Goal: Task Accomplishment & Management: Manage account settings

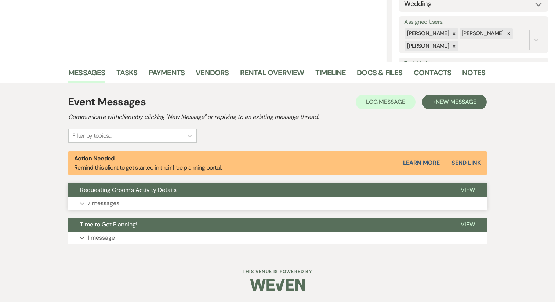
click at [174, 200] on button "Expand 7 messages" at bounding box center [277, 203] width 419 height 12
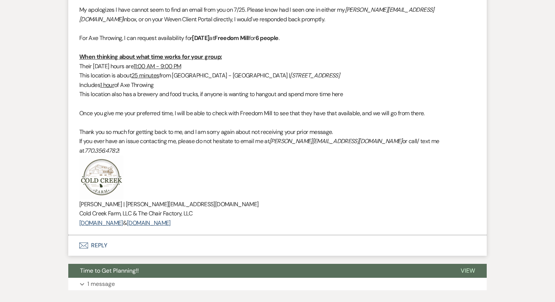
scroll to position [1954, 0]
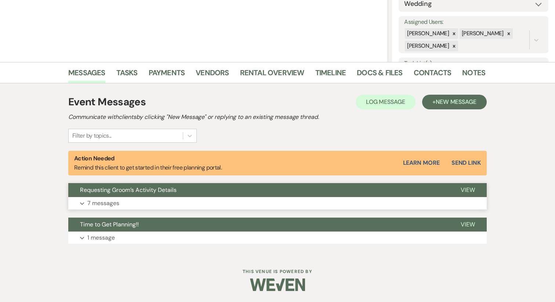
click at [186, 193] on button "Requesting Groom’s Activity Details" at bounding box center [258, 190] width 381 height 14
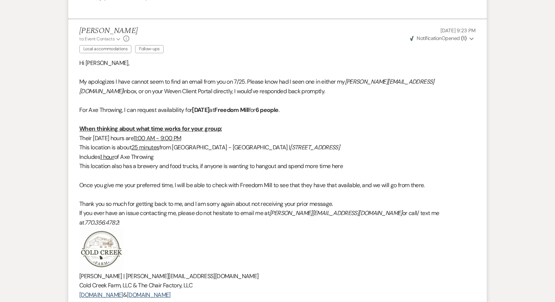
scroll to position [1847, 0]
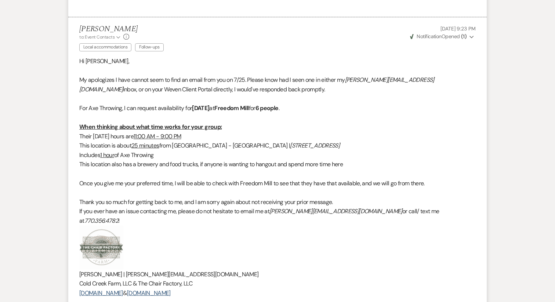
click at [462, 32] on p "Aug 13, 2025, 9:23 PM" at bounding box center [442, 29] width 67 height 8
click at [462, 36] on strong "( 1 )" at bounding box center [464, 36] width 6 height 7
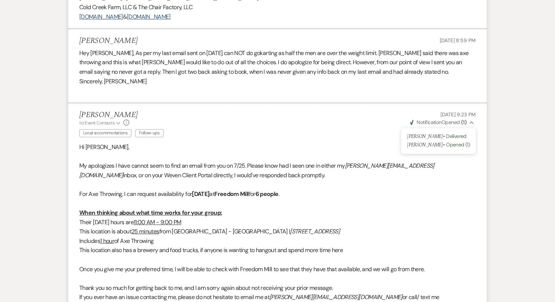
scroll to position [1744, 0]
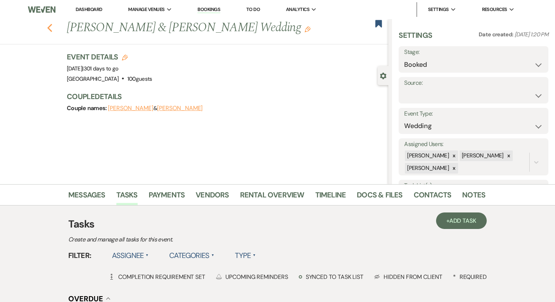
click at [51, 24] on icon "Previous" at bounding box center [50, 27] width 6 height 9
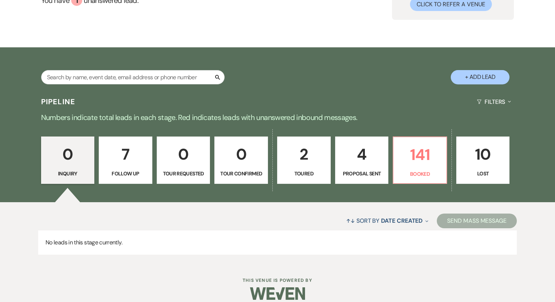
scroll to position [88, 0]
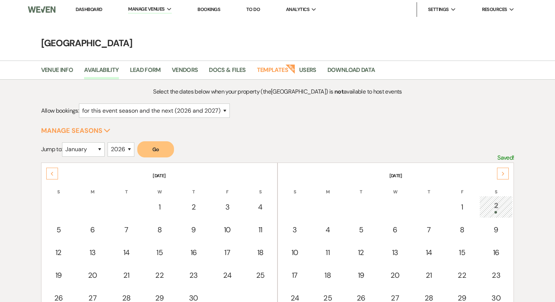
select select "2"
select select "2026"
click at [159, 28] on li "[GEOGRAPHIC_DATA]" at bounding box center [165, 24] width 66 height 7
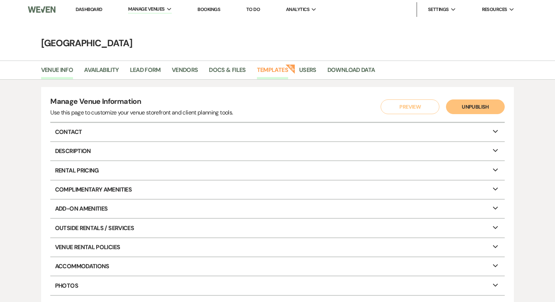
click at [273, 69] on link "Templates" at bounding box center [272, 72] width 31 height 14
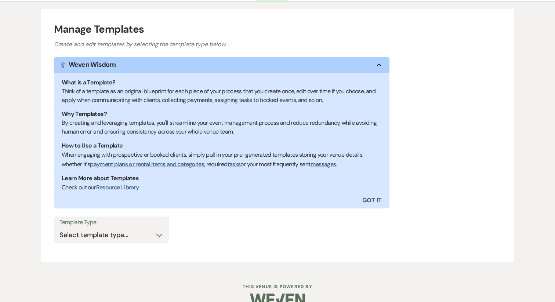
scroll to position [93, 0]
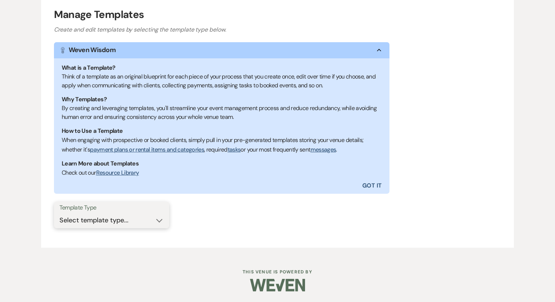
click at [110, 225] on select "Select template type... Task List Message Templates Payment Plan Inventory Item…" at bounding box center [111, 220] width 104 height 14
select select "Message Templates"
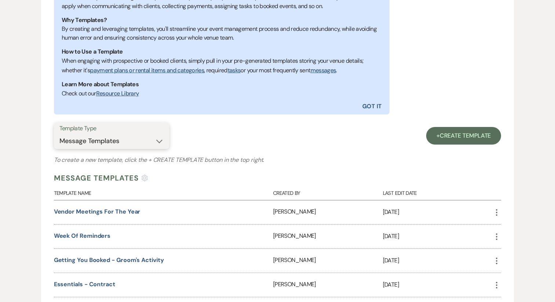
scroll to position [178, 0]
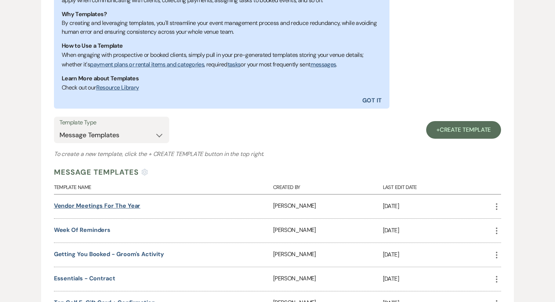
click at [112, 209] on link "Vendor Meetings for The Year" at bounding box center [97, 206] width 87 height 8
click at [92, 230] on link "Week of Reminders" at bounding box center [82, 230] width 57 height 8
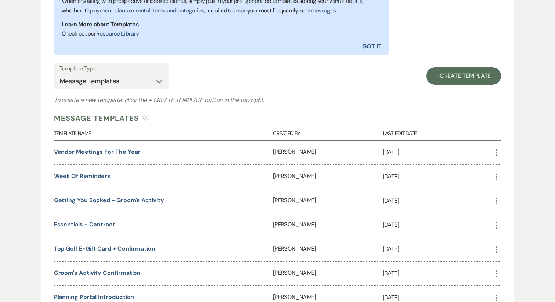
scroll to position [234, 0]
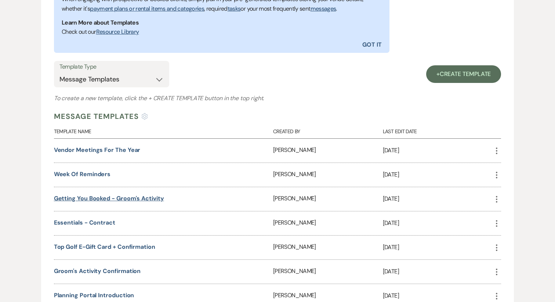
click at [135, 196] on link "Getting You Booked - Groom's Activity" at bounding box center [109, 199] width 110 height 8
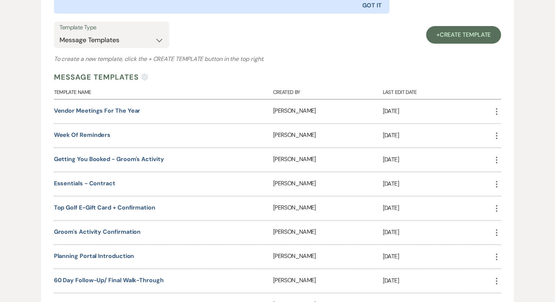
scroll to position [280, 0]
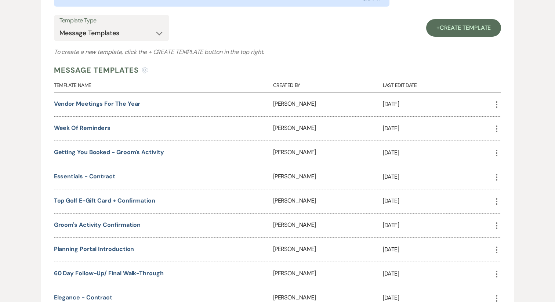
click at [85, 175] on link "Essentials - Contract" at bounding box center [84, 177] width 61 height 8
click at [99, 202] on link "Top Golf E-Gift Card + Confirmation" at bounding box center [104, 201] width 101 height 8
click at [104, 226] on link "Groom's Activity Confirmation" at bounding box center [97, 225] width 87 height 8
click at [106, 250] on link "Planning Portal Introduction" at bounding box center [94, 249] width 80 height 8
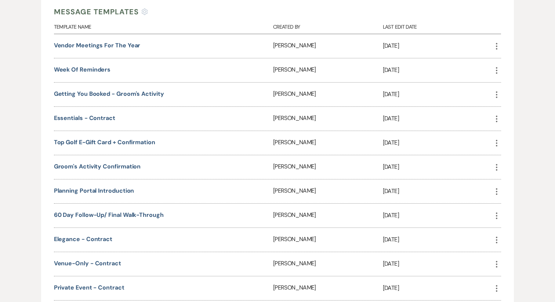
scroll to position [339, 0]
click at [112, 211] on link "60 Day Follow-Up/ Final Walk-Through" at bounding box center [109, 214] width 110 height 8
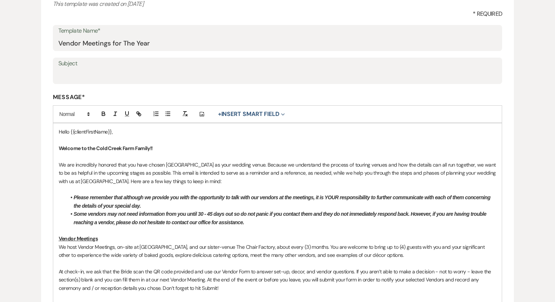
scroll to position [110, 0]
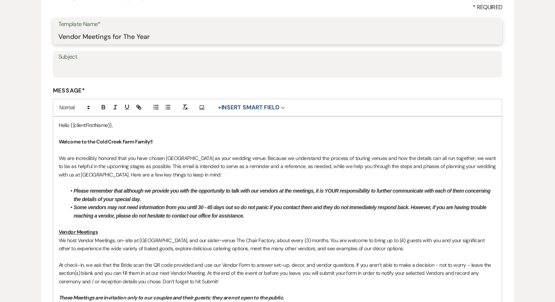
click at [101, 32] on input "Vendor Meetings for The Year" at bounding box center [277, 36] width 439 height 14
click at [146, 161] on span "We are incredibly honored that you have chosen Cold Creek Farm as your wedding …" at bounding box center [278, 166] width 439 height 23
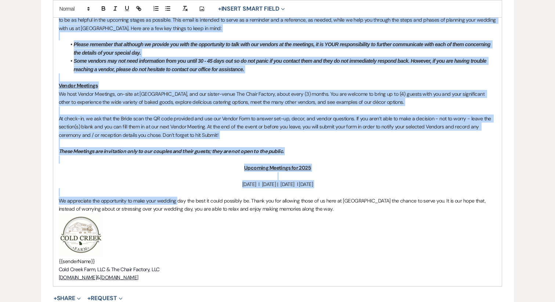
scroll to position [275, 0]
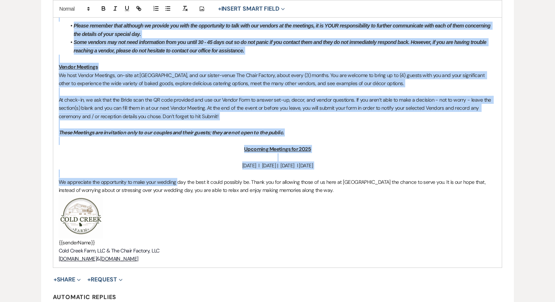
drag, startPoint x: 59, startPoint y: 124, endPoint x: 209, endPoint y: 257, distance: 200.6
click at [209, 257] on div "Hello {{clientFirstName}}, Welcome to the Cold Creek Farm Family!! We are incre…" at bounding box center [277, 110] width 449 height 316
copy div "Hello {{clientFirstName}}, Welcome to the Cold Creek Farm Family!! We are incre…"
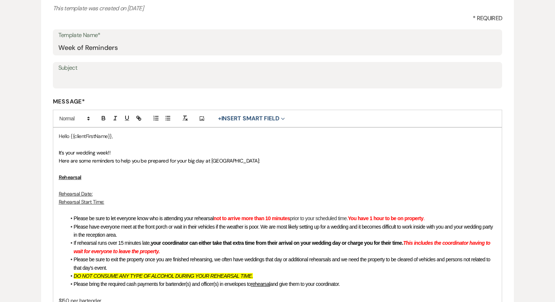
scroll to position [105, 0]
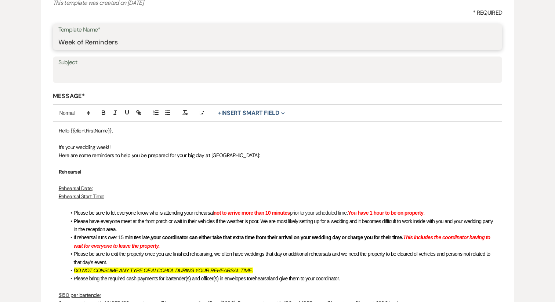
click at [91, 42] on input "Week of Reminders" at bounding box center [277, 42] width 439 height 14
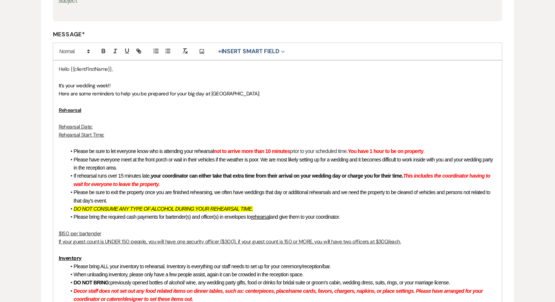
scroll to position [151, 0]
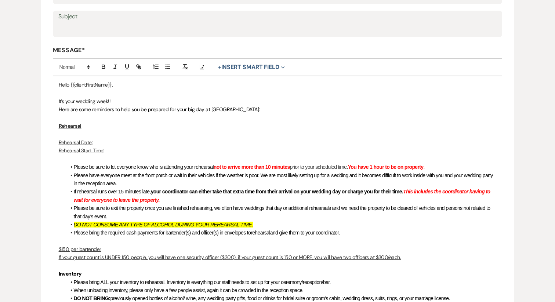
drag, startPoint x: 198, startPoint y: 161, endPoint x: 55, endPoint y: 88, distance: 159.4
copy div "Lorem {{ipsumdOlorsItam}}, Co’a elit seddoei temp!! Inci utl etdo magnaaliq en …"
click at [173, 144] on p "Rehearsal Date:" at bounding box center [278, 142] width 438 height 8
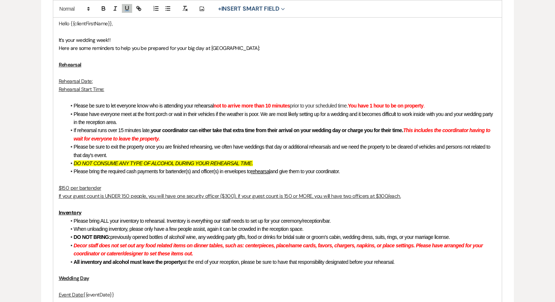
scroll to position [213, 0]
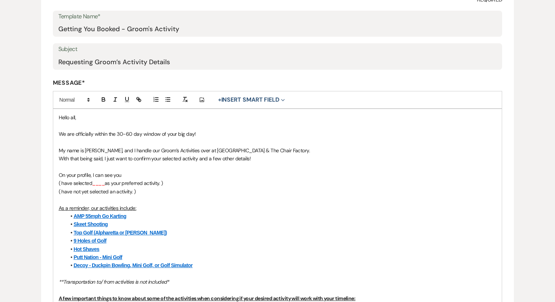
scroll to position [118, 0]
click at [126, 59] on input "Requesting Groom’s Activity Details" at bounding box center [277, 61] width 439 height 14
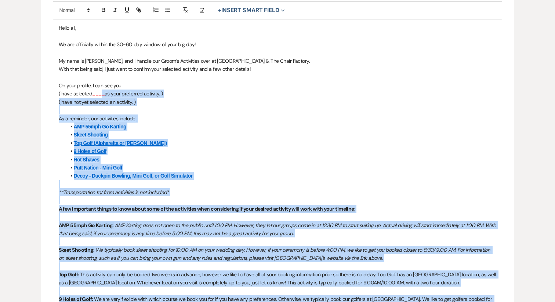
scroll to position [194, 0]
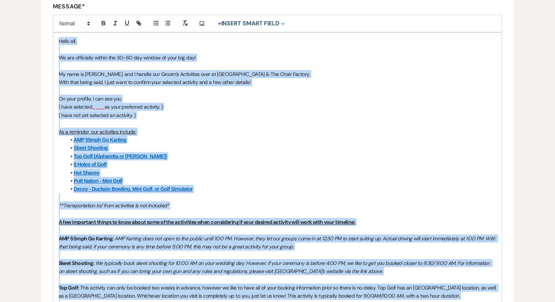
drag, startPoint x: 145, startPoint y: 185, endPoint x: 56, endPoint y: 41, distance: 169.0
click at [56, 41] on div "Hello all, We are officially within the 30-60 day window of your big day! My na…" at bounding box center [277, 285] width 449 height 505
copy div "Hello all, We are officially within the 30-60 day window of your big day! My na…"
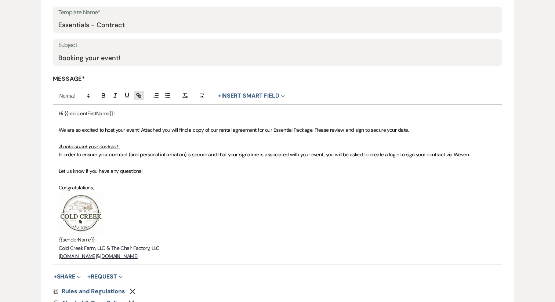
scroll to position [124, 0]
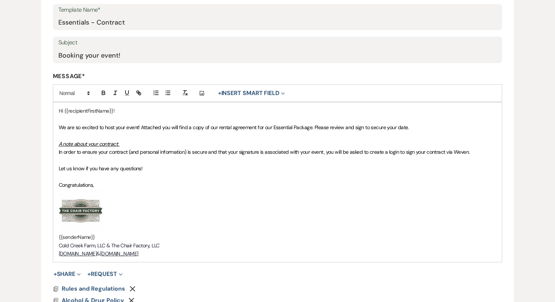
drag, startPoint x: 199, startPoint y: 253, endPoint x: 56, endPoint y: 111, distance: 201.7
click at [56, 111] on div "Hi {{recipientFirstName}}! We are so excited to host your event! Attached you w…" at bounding box center [277, 182] width 449 height 160
copy div "Hi {{recipientFirstName}}! We are so excited to host your event! Attached you w…"
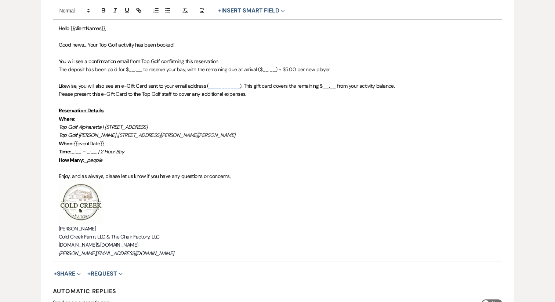
scroll to position [211, 0]
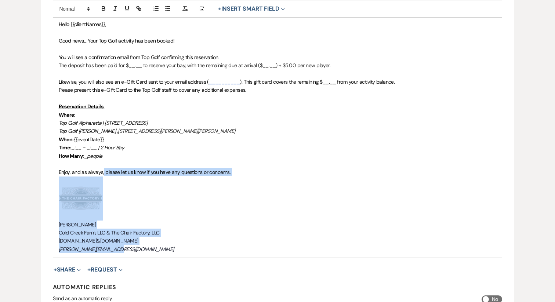
drag, startPoint x: 127, startPoint y: 249, endPoint x: 102, endPoint y: 180, distance: 73.4
click at [102, 175] on div "Hello {{clientNames}}, Good news... Your Top Golf activity has been booked! You…" at bounding box center [277, 137] width 449 height 242
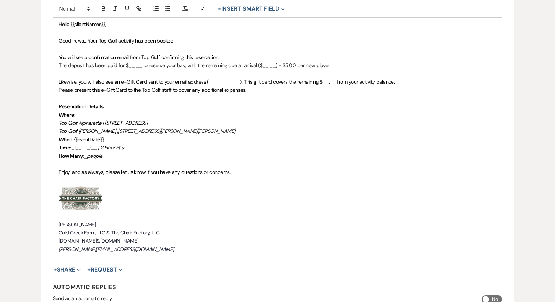
click at [83, 250] on em "[PERSON_NAME][EMAIL_ADDRESS][DOMAIN_NAME]" at bounding box center [116, 249] width 115 height 7
click at [83, 250] on em "katie@redgateevents.com" at bounding box center [116, 249] width 115 height 7
click at [83, 250] on em "[PERSON_NAME][EMAIL_ADDRESS][DOMAIN_NAME]" at bounding box center [116, 249] width 115 height 7
copy em "[PERSON_NAME][EMAIL_ADDRESS][DOMAIN_NAME]"
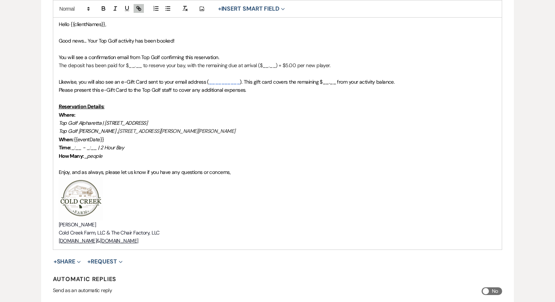
click at [87, 222] on p "Katie Gatlin" at bounding box center [278, 225] width 438 height 8
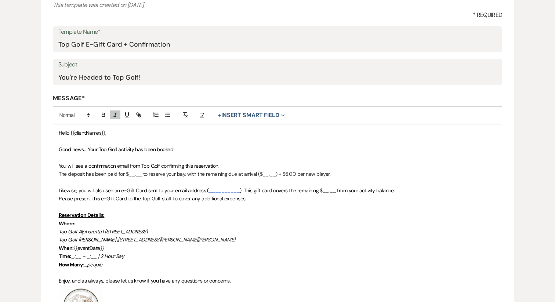
scroll to position [101, 0]
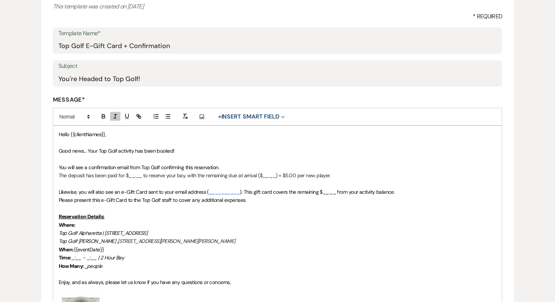
drag, startPoint x: 208, startPoint y: 244, endPoint x: 57, endPoint y: 134, distance: 187.1
click at [57, 134] on div "Hello {{clientNames}}, Good news... Your Top Golf activity has been booked! You…" at bounding box center [277, 243] width 449 height 234
copy div "Hello {{clientNames}}, Good news... Your Top Golf activity has been booked! You…"
click at [95, 81] on input "You're Headed to Top Golf!" at bounding box center [277, 79] width 439 height 14
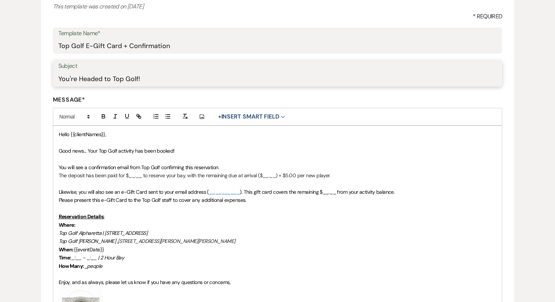
click at [95, 81] on input "You're Headed to Top Golf!" at bounding box center [277, 79] width 439 height 14
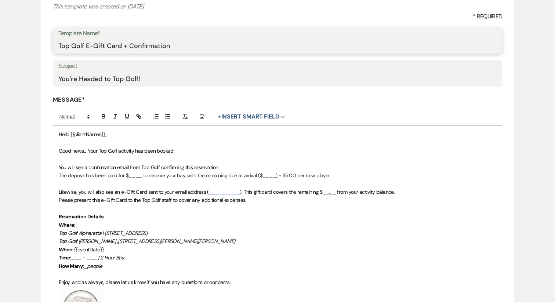
click at [124, 43] on input "Top Golf E-Gift Card + Confirmation" at bounding box center [277, 46] width 439 height 14
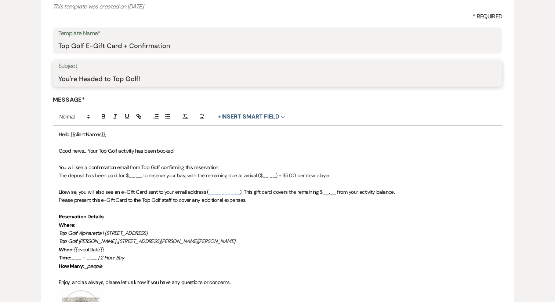
click at [102, 75] on input "You're Headed to Top Golf!" at bounding box center [277, 79] width 439 height 14
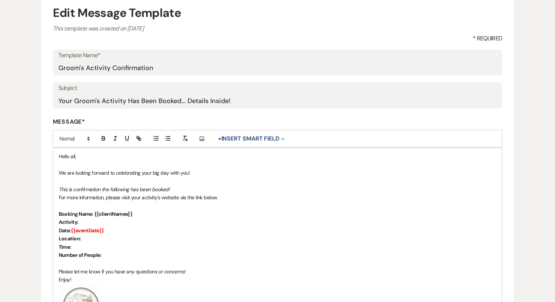
scroll to position [83, 0]
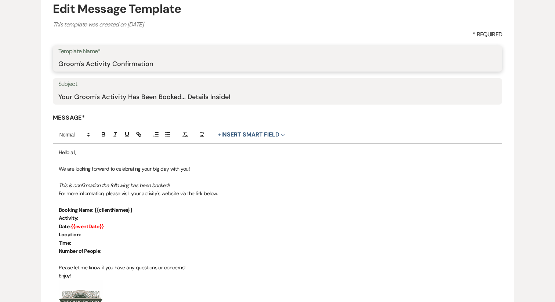
click at [106, 68] on input "Groom's Activity Confirmation" at bounding box center [277, 64] width 439 height 14
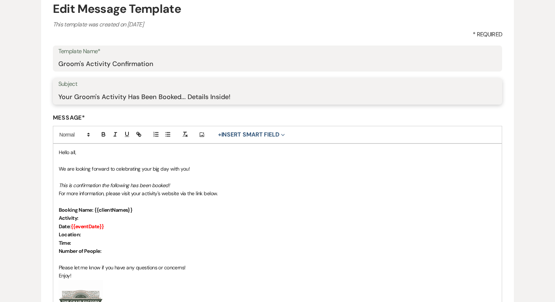
click at [106, 94] on input "Your Groom's Activity Has Been Booked... Details Inside!" at bounding box center [277, 97] width 439 height 14
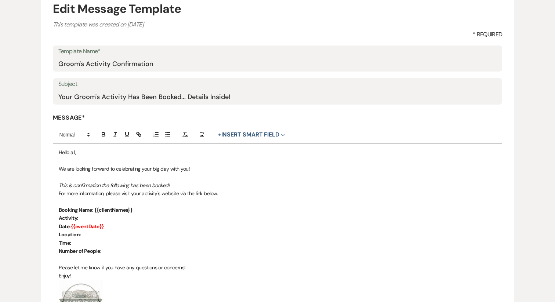
click at [129, 222] on p "Date: {{eventDate}}" at bounding box center [278, 226] width 438 height 8
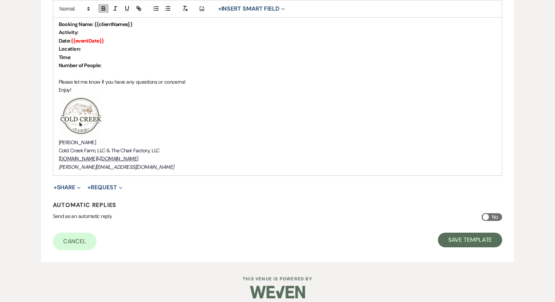
scroll to position [276, 0]
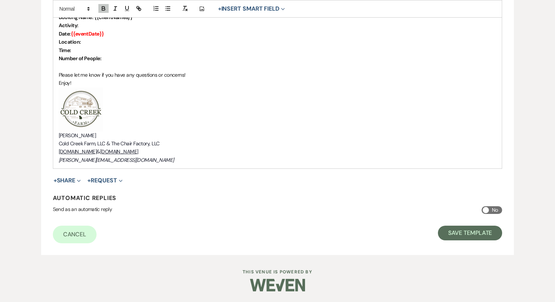
click at [113, 159] on em "[PERSON_NAME][EMAIL_ADDRESS][DOMAIN_NAME]" at bounding box center [116, 160] width 115 height 7
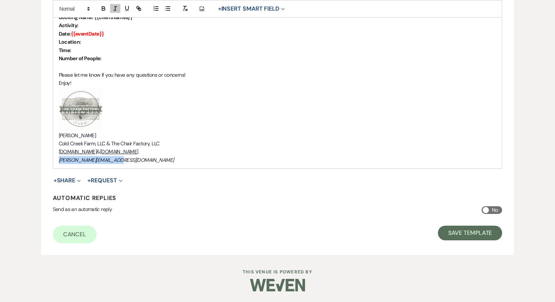
click at [113, 159] on em "[PERSON_NAME][EMAIL_ADDRESS][DOMAIN_NAME]" at bounding box center [116, 160] width 115 height 7
copy em "[PERSON_NAME][EMAIL_ADDRESS][DOMAIN_NAME]"
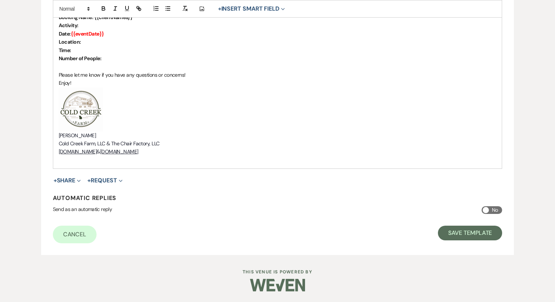
scroll to position [267, 0]
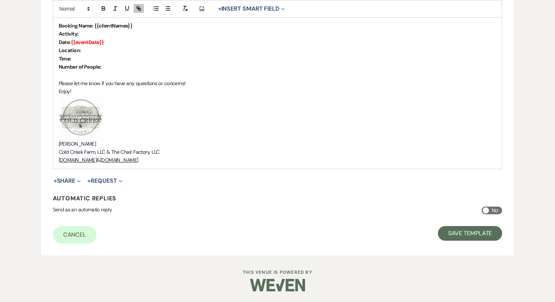
click at [98, 138] on img "﻿ ﻿" at bounding box center [81, 118] width 44 height 44
click at [94, 144] on p "[PERSON_NAME]" at bounding box center [278, 144] width 438 height 8
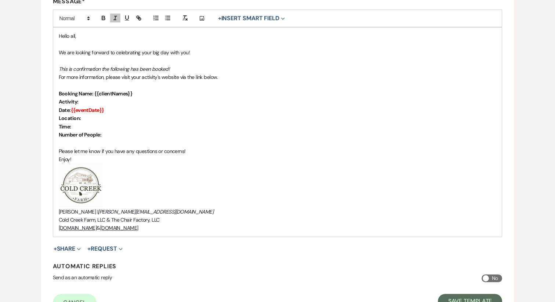
scroll to position [190, 0]
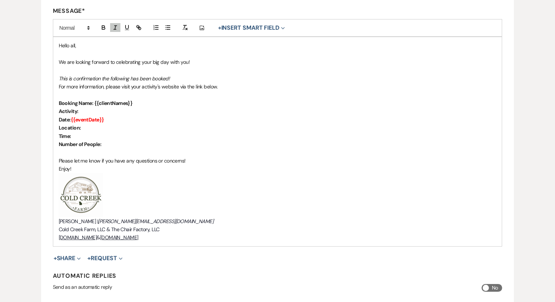
drag, startPoint x: 198, startPoint y: 159, endPoint x: 54, endPoint y: 44, distance: 184.7
click at [54, 44] on div "Hello all, We are looking forward to celebrating your big day with you! This is…" at bounding box center [277, 141] width 449 height 209
copy div "Hello all, We are looking forward to celebrating your big day with you! This is…"
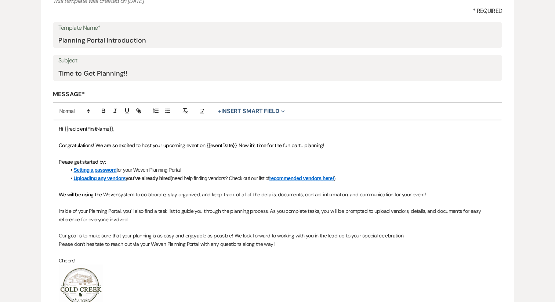
scroll to position [108, 0]
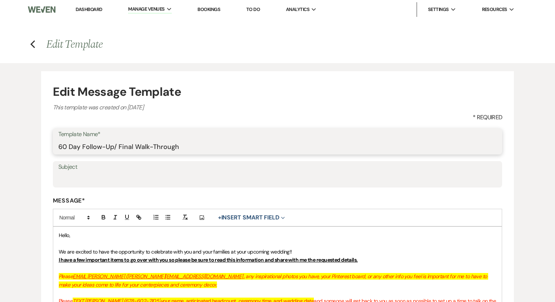
click at [108, 146] on input "60 Day Follow-Up/ Final Walk-Through" at bounding box center [277, 147] width 439 height 14
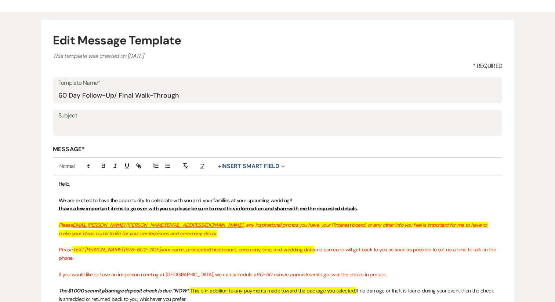
scroll to position [51, 0]
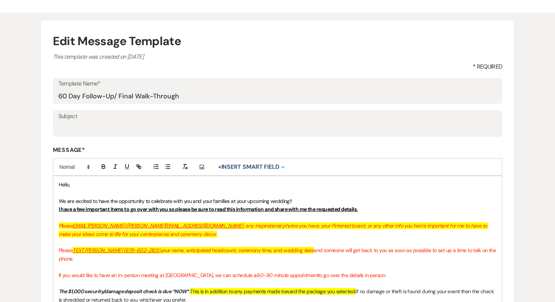
drag, startPoint x: 201, startPoint y: 159, endPoint x: 43, endPoint y: 179, distance: 159.5
copy div "Hello, We are excited to have the opportunity to celebrate with you and your fa…"
click at [146, 218] on p at bounding box center [278, 218] width 438 height 8
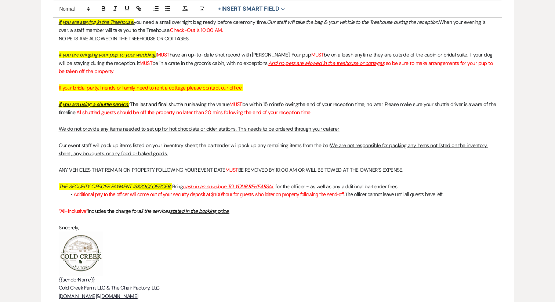
scroll to position [545, 0]
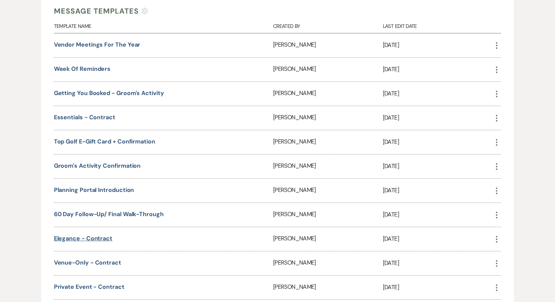
click at [90, 240] on link "Elegance - Contract" at bounding box center [83, 239] width 58 height 8
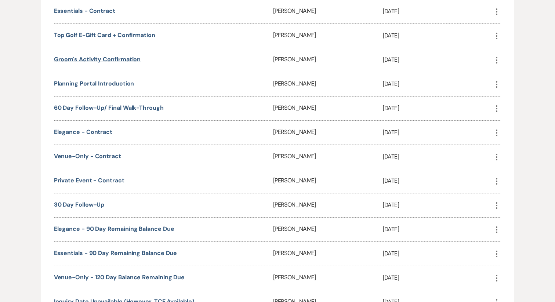
scroll to position [457, 0]
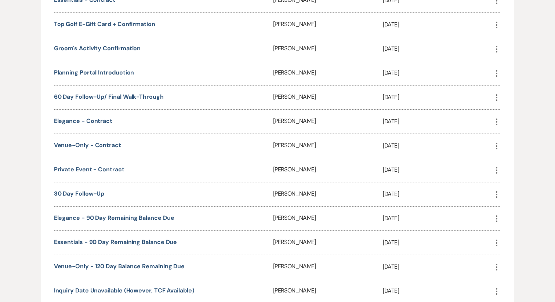
click at [81, 169] on link "Private Event - Contract" at bounding box center [89, 170] width 70 height 8
click at [85, 191] on link "30 Day Follow-Up" at bounding box center [79, 194] width 51 height 8
click at [88, 217] on link "Elegance - 90 Day Remaining Balance Due" at bounding box center [114, 218] width 120 height 8
click at [110, 239] on link "Essentials - 90 Day Remaining Balance Due" at bounding box center [115, 242] width 123 height 8
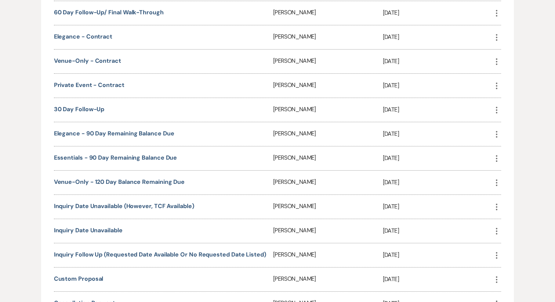
scroll to position [542, 0]
click at [127, 178] on link "Venue-Only - 120 Day Balance Remaining Due" at bounding box center [119, 181] width 131 height 8
click at [122, 203] on link "Inquiry Date Unavailable (However, TCF Available)" at bounding box center [124, 206] width 140 height 8
click at [87, 222] on div "Inquiry Date Unavailable" at bounding box center [163, 230] width 219 height 24
click at [87, 226] on link "Inquiry Date Unavailable" at bounding box center [88, 230] width 69 height 8
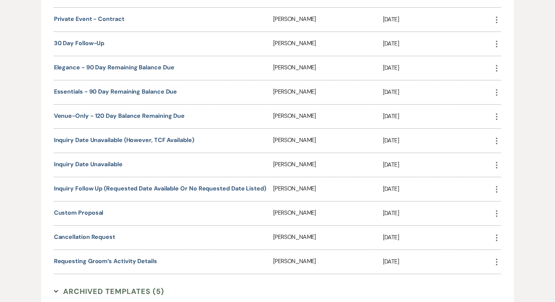
scroll to position [608, 0]
click at [139, 184] on link "Inquiry Follow Up (Requested Date Available or No Requested Date Listed)" at bounding box center [160, 188] width 212 height 8
click at [92, 209] on link "Custom Proposal" at bounding box center [79, 213] width 50 height 8
click at [89, 233] on link "Cancellation Request" at bounding box center [84, 237] width 61 height 8
click at [113, 257] on link "Requesting Groom’s Activity Details" at bounding box center [105, 261] width 103 height 8
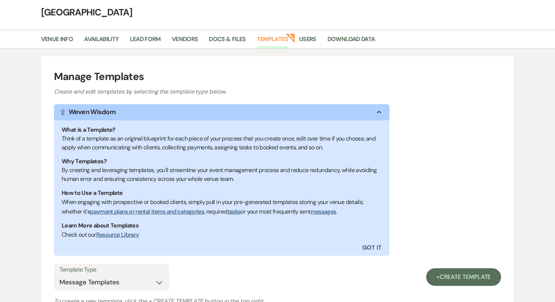
scroll to position [0, 0]
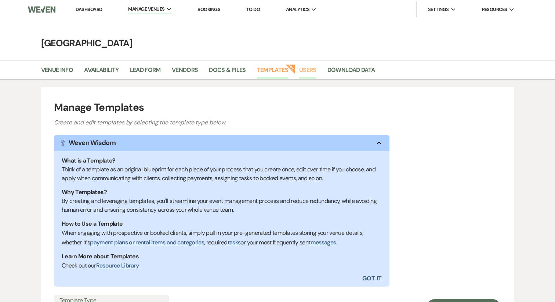
click at [314, 70] on link "Users" at bounding box center [307, 72] width 17 height 14
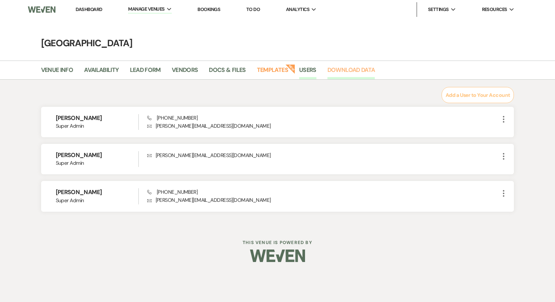
click at [335, 66] on link "Download Data" at bounding box center [351, 72] width 48 height 14
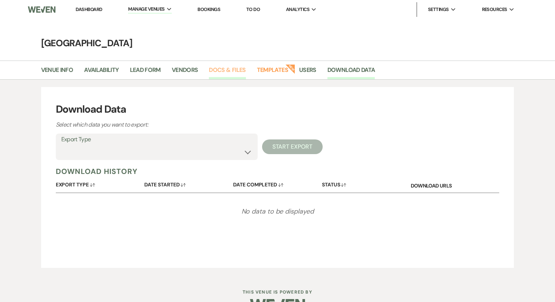
click at [235, 69] on link "Docs & Files" at bounding box center [227, 72] width 37 height 14
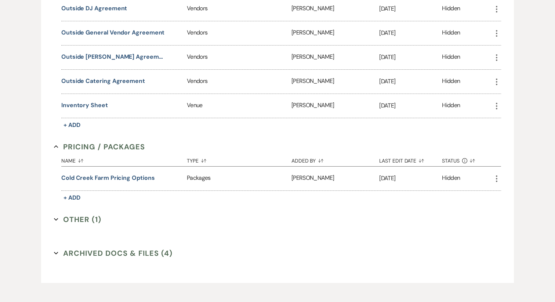
scroll to position [616, 0]
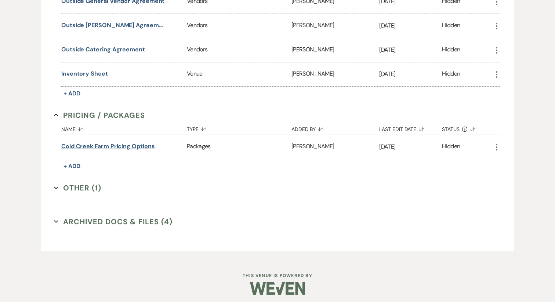
click at [119, 142] on button "Cold Creek Farm Pricing Options" at bounding box center [108, 146] width 94 height 9
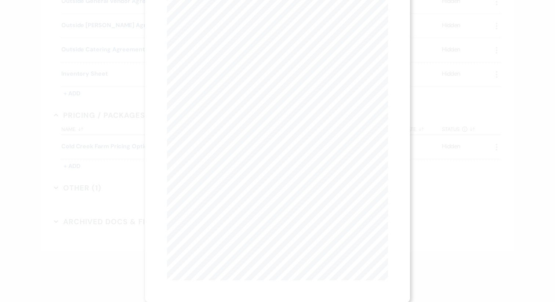
scroll to position [0, 0]
click at [384, 20] on use "button" at bounding box center [385, 20] width 6 height 6
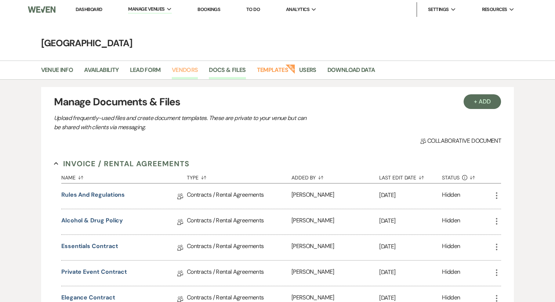
click at [177, 69] on link "Vendors" at bounding box center [185, 72] width 26 height 14
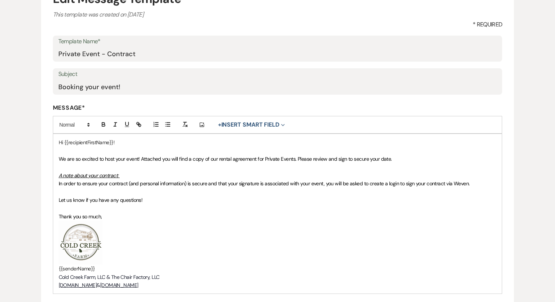
scroll to position [98, 0]
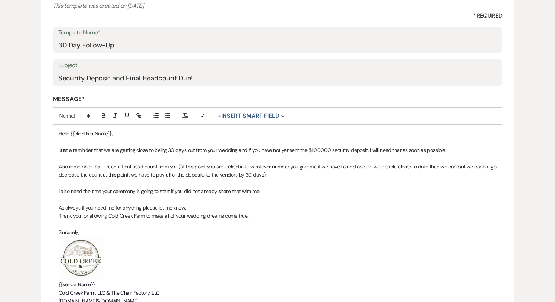
scroll to position [99, 0]
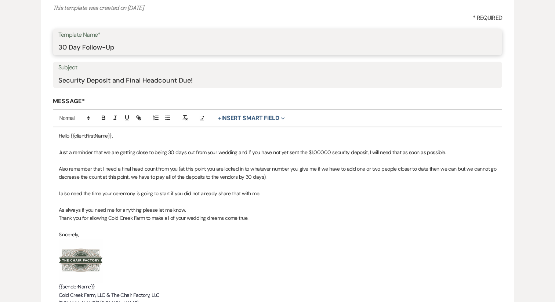
click at [100, 51] on input "30 Day Follow-Up" at bounding box center [277, 47] width 439 height 14
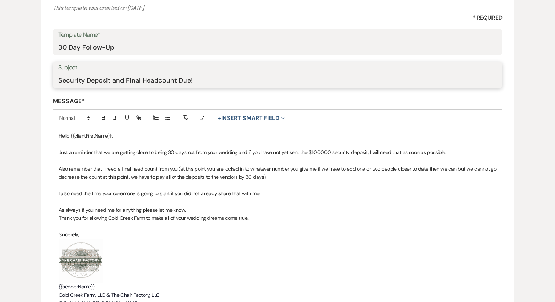
click at [129, 84] on input "Security Deposit and Final Headcount Due!" at bounding box center [277, 80] width 439 height 14
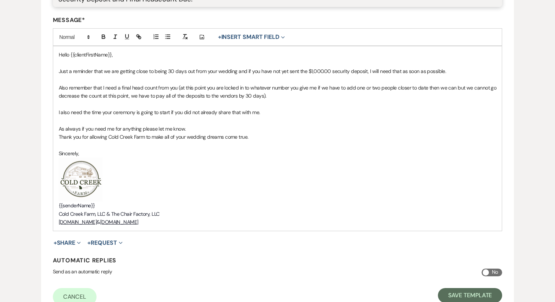
scroll to position [187, 0]
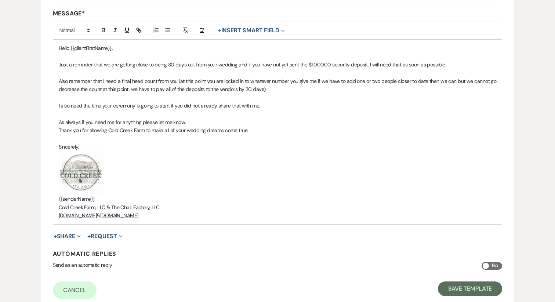
drag, startPoint x: 202, startPoint y: 216, endPoint x: 47, endPoint y: 48, distance: 228.9
click at [47, 48] on form "Edit Message Template This template was created on [DATE] * Required Template N…" at bounding box center [277, 97] width 473 height 427
copy div "Hello {{clientFirstName}}, Just a reminder that we are getting close to being 3…"
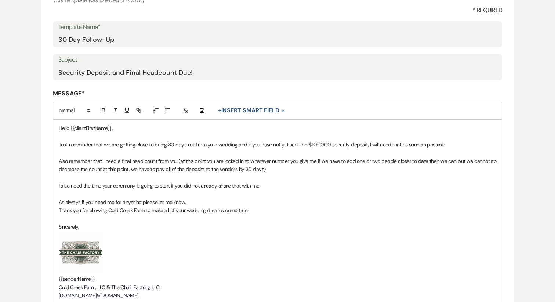
scroll to position [102, 0]
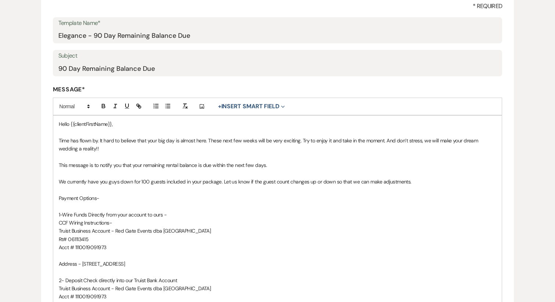
scroll to position [121, 0]
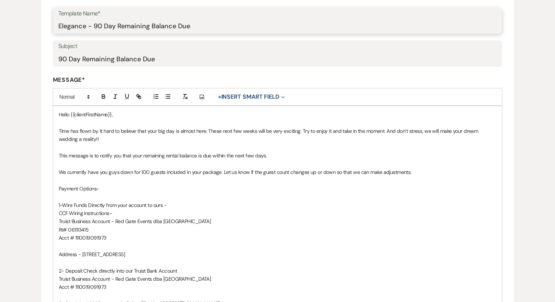
click at [123, 33] on input "Elegance - 90 Day Remaining Balance Due" at bounding box center [277, 26] width 439 height 14
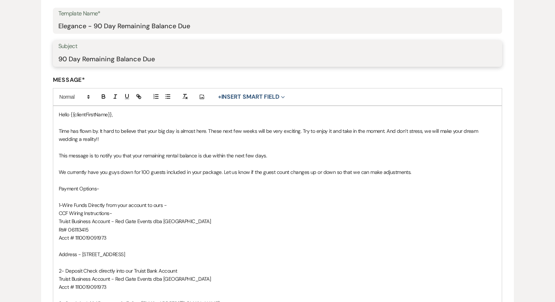
click at [131, 63] on input "90 Day Remaining Balance Due" at bounding box center [277, 59] width 439 height 14
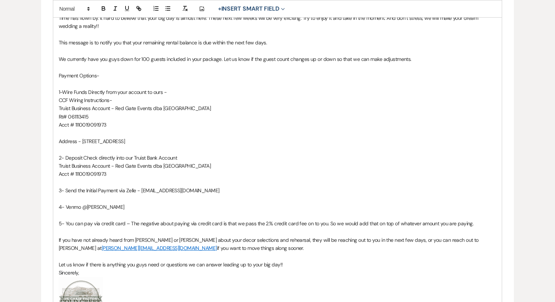
scroll to position [238, 0]
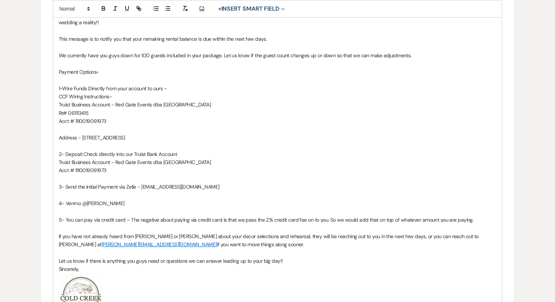
drag, startPoint x: 193, startPoint y: 206, endPoint x: 115, endPoint y: 132, distance: 107.8
click at [115, 132] on div "Hello {{clientFirstName}}, Time has flown by. It hard to believe that your big …" at bounding box center [277, 167] width 449 height 357
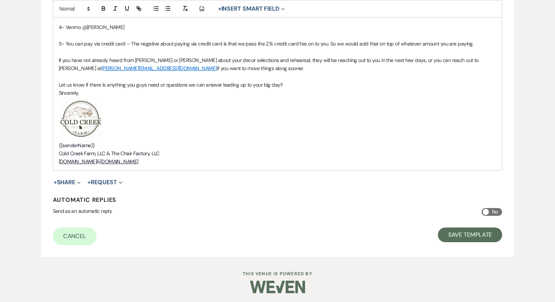
scroll to position [416, 0]
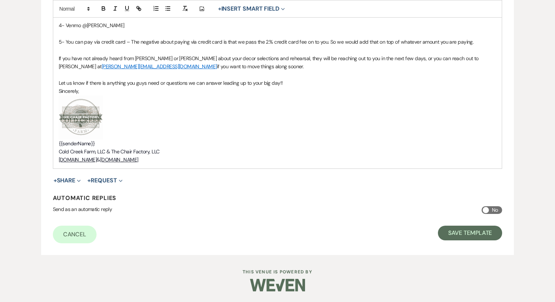
drag, startPoint x: 58, startPoint y: 110, endPoint x: 198, endPoint y: 162, distance: 149.8
copy div "Hello {{clientFirstName}}, Time has flown by. It hard to believe that your big …"
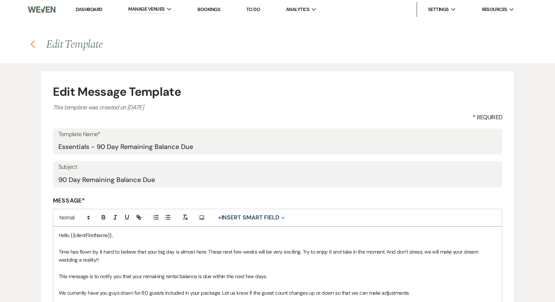
click at [32, 42] on icon "Previous" at bounding box center [33, 44] width 6 height 9
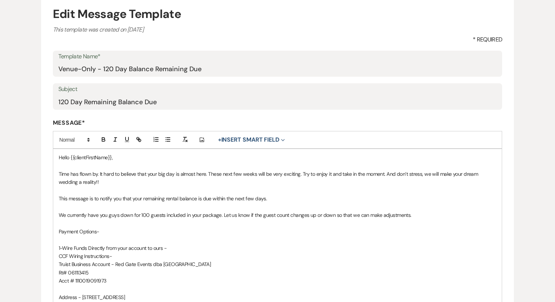
scroll to position [38, 0]
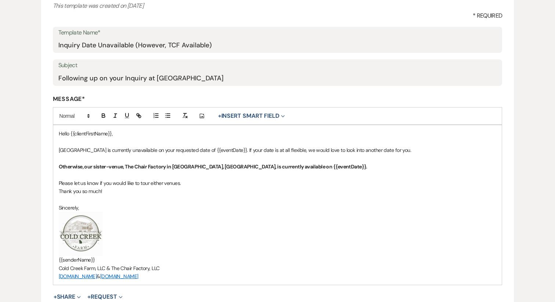
scroll to position [104, 0]
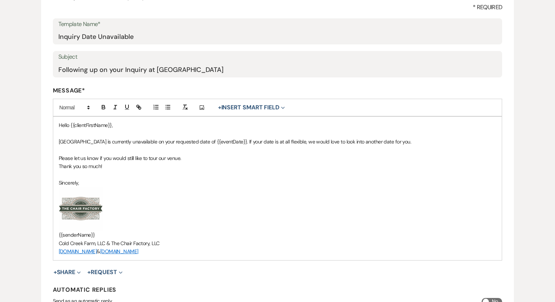
scroll to position [112, 0]
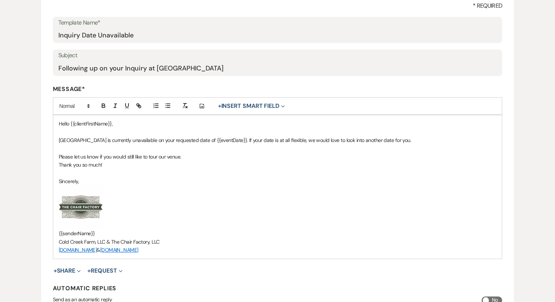
drag, startPoint x: 209, startPoint y: 253, endPoint x: 48, endPoint y: 117, distance: 210.2
click at [48, 117] on form "Edit Message Template This template was created on [DATE] * Required Template N…" at bounding box center [277, 153] width 473 height 386
copy div "Hello {{clientFirstName}}, [GEOGRAPHIC_DATA] is currently unavailable on your r…"
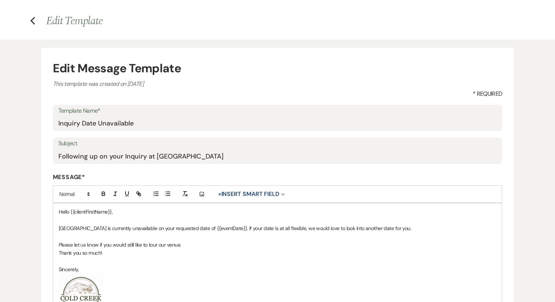
scroll to position [19, 0]
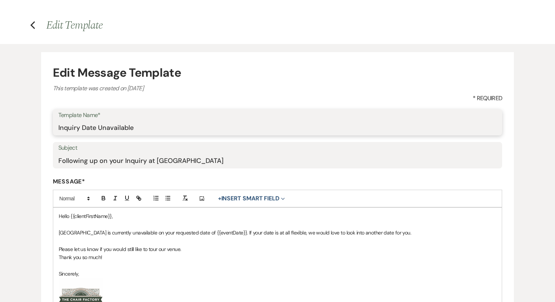
click at [101, 123] on input "Inquiry Date Unavailable" at bounding box center [277, 127] width 439 height 14
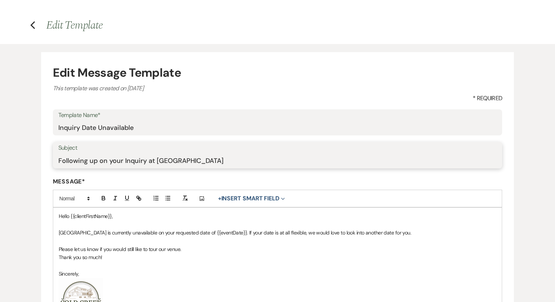
click at [120, 162] on input "Following up on your Inquiry at [GEOGRAPHIC_DATA]" at bounding box center [277, 160] width 439 height 14
click at [120, 162] on input "Following up on your Inquiry at Cold Creek Farm" at bounding box center [277, 160] width 439 height 14
click at [34, 26] on icon "Previous" at bounding box center [33, 25] width 6 height 9
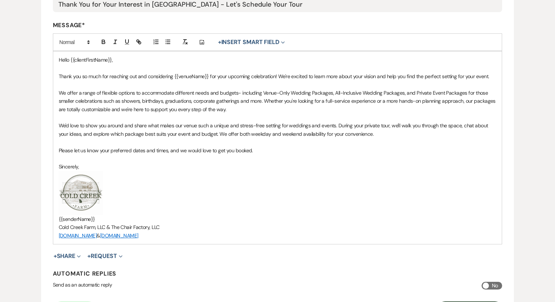
scroll to position [178, 0]
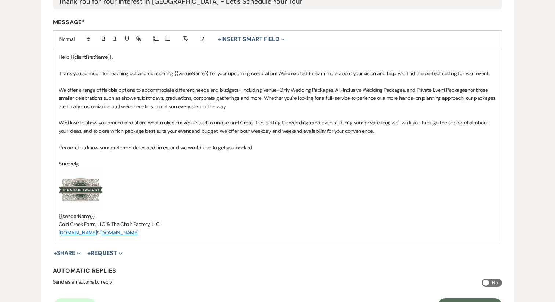
drag, startPoint x: 210, startPoint y: 235, endPoint x: 36, endPoint y: 51, distance: 253.2
click at [36, 51] on div "Edit Message Template This template was created on May 27, 2025 * Required Temp…" at bounding box center [277, 106] width 529 height 443
copy div "Hello {{clientFirstName}}, Thank you so much for reaching out and considering {…"
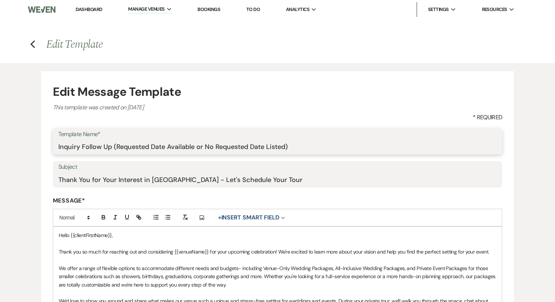
click at [128, 147] on input "Inquiry Follow Up (Requested Date Available or No Requested Date Listed)" at bounding box center [277, 147] width 439 height 14
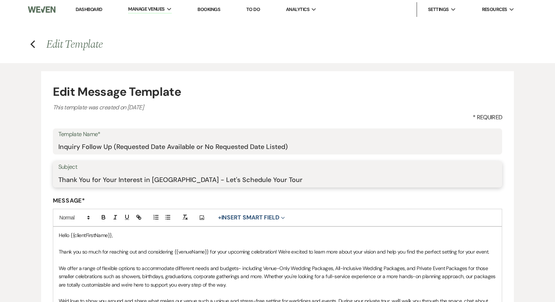
click at [156, 180] on input "Thank You for Your Interest in Cold Creek Farm - Let's Schedule Your Tour" at bounding box center [277, 180] width 439 height 14
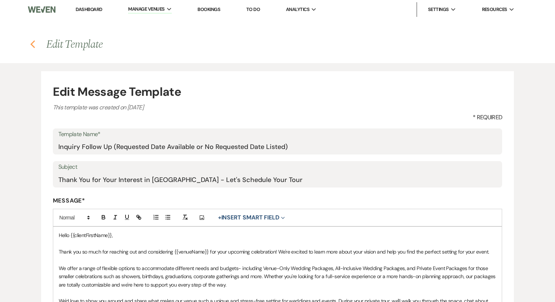
click at [32, 40] on icon "Previous" at bounding box center [33, 44] width 6 height 9
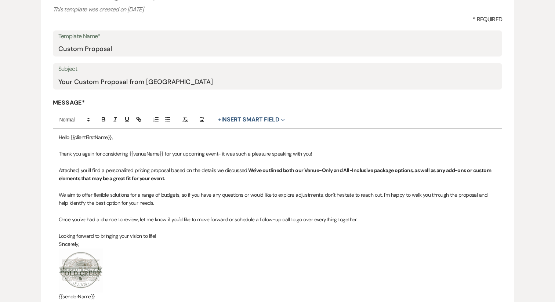
scroll to position [68, 0]
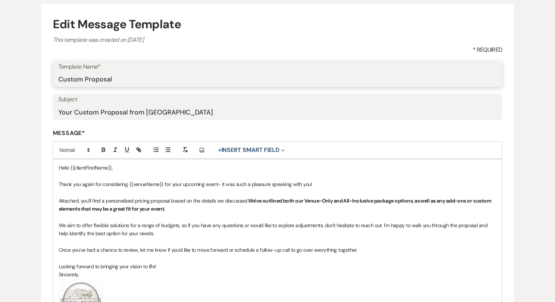
click at [80, 73] on input "Custom Proposal" at bounding box center [277, 79] width 439 height 14
click at [124, 114] on input "Your Custom Proposal from Cold Creek Farm" at bounding box center [277, 112] width 439 height 14
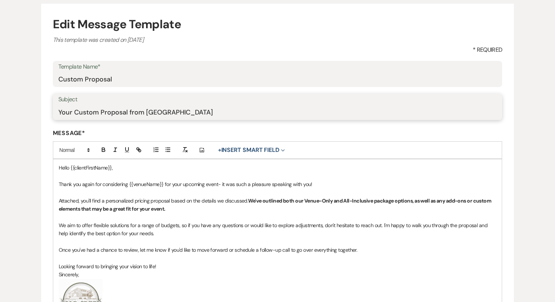
click at [124, 114] on input "Your Custom Proposal from Cold Creek Farm" at bounding box center [277, 112] width 439 height 14
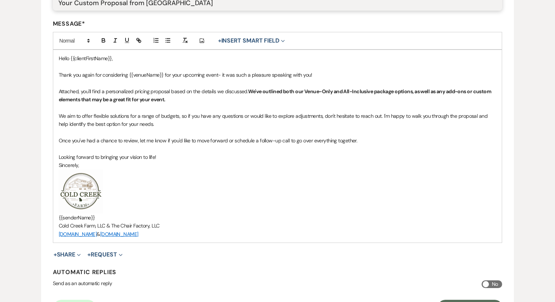
scroll to position [182, 0]
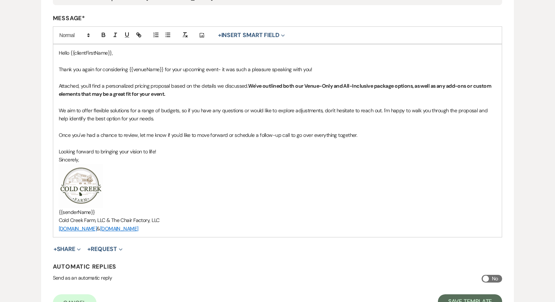
drag, startPoint x: 200, startPoint y: 228, endPoint x: 44, endPoint y: 46, distance: 239.3
click at [44, 46] on form "Edit Message Template This template was created on May 27, 2025 * Required Temp…" at bounding box center [277, 106] width 473 height 435
copy div "Hello {{clientFirstName}}, Thank you again for considering {{venueName}} for yo…"
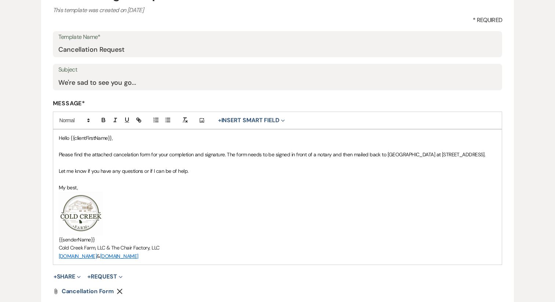
scroll to position [101, 0]
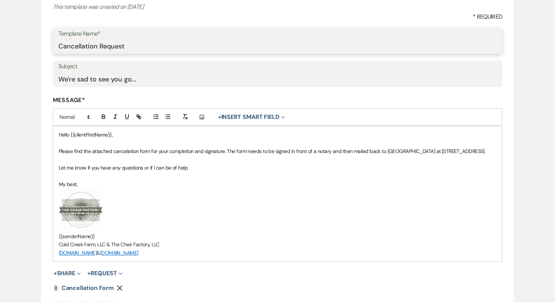
click at [88, 49] on input "Cancellation Request" at bounding box center [277, 46] width 439 height 14
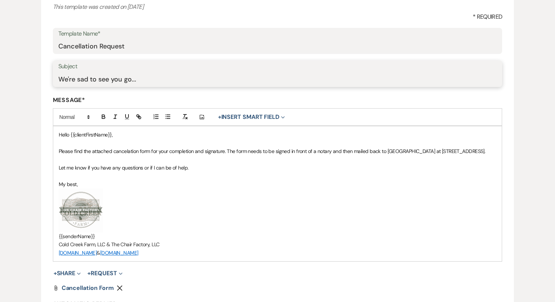
click at [97, 79] on input "We're sad to see you go..." at bounding box center [277, 79] width 439 height 14
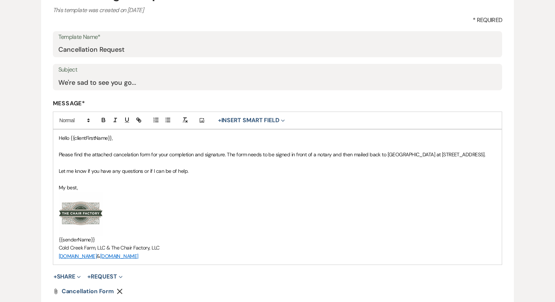
drag, startPoint x: 189, startPoint y: 260, endPoint x: 47, endPoint y: 134, distance: 189.9
click at [47, 134] on form "Edit Message Template This template was created on [DATE] * Required Template N…" at bounding box center [277, 169] width 473 height 391
copy div "Hello {{clientFirstName}}, Please find the attached cancelation form for your c…"
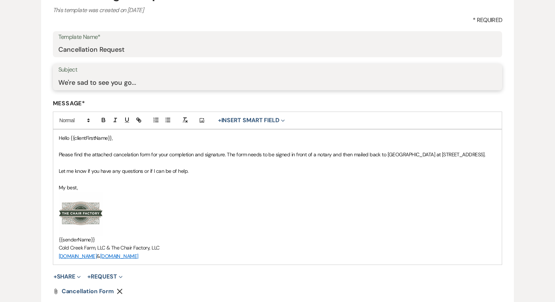
click at [120, 85] on input "We're sad to see you go..." at bounding box center [277, 82] width 439 height 14
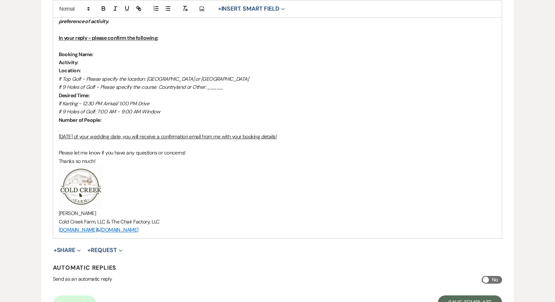
scroll to position [524, 0]
